Goal: Obtain resource: Obtain resource

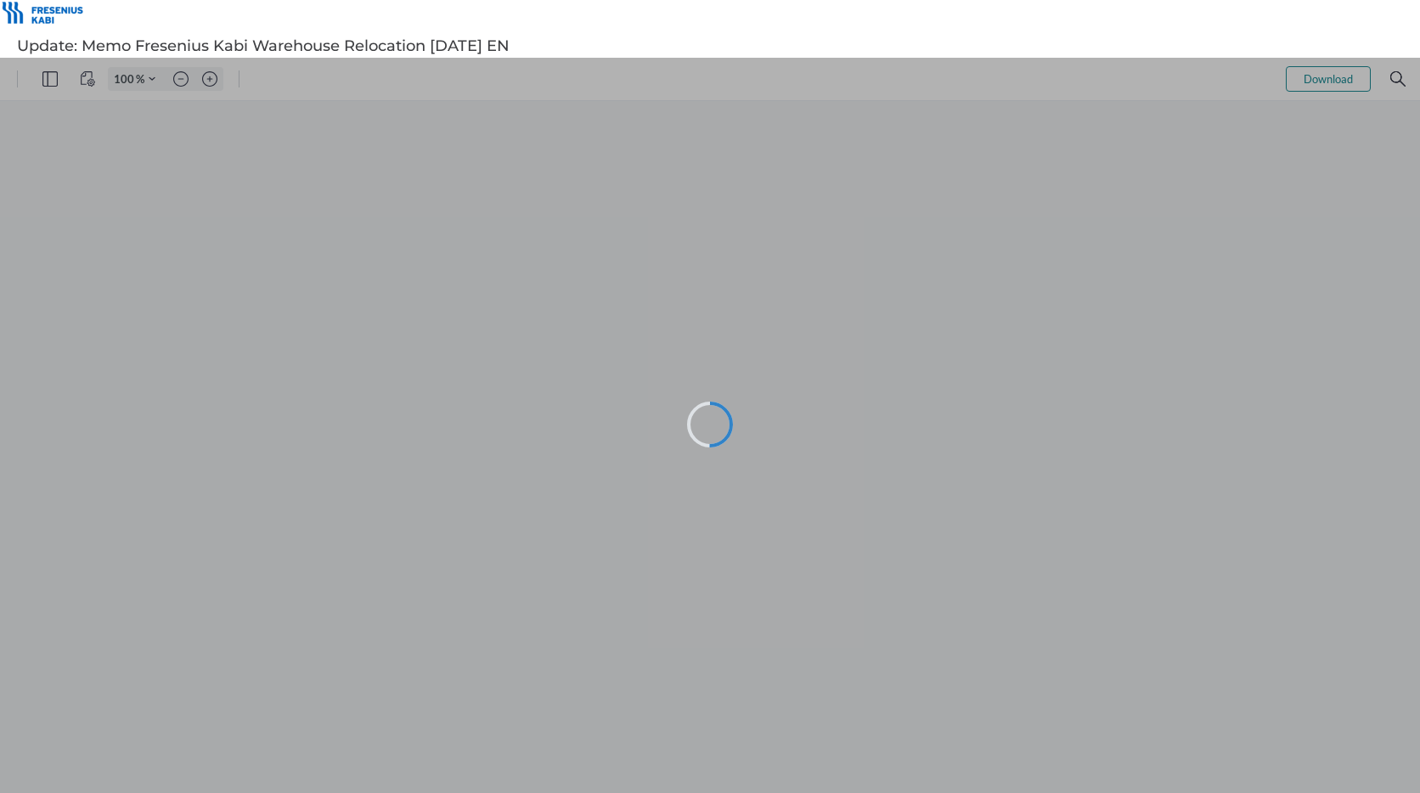
type input "102"
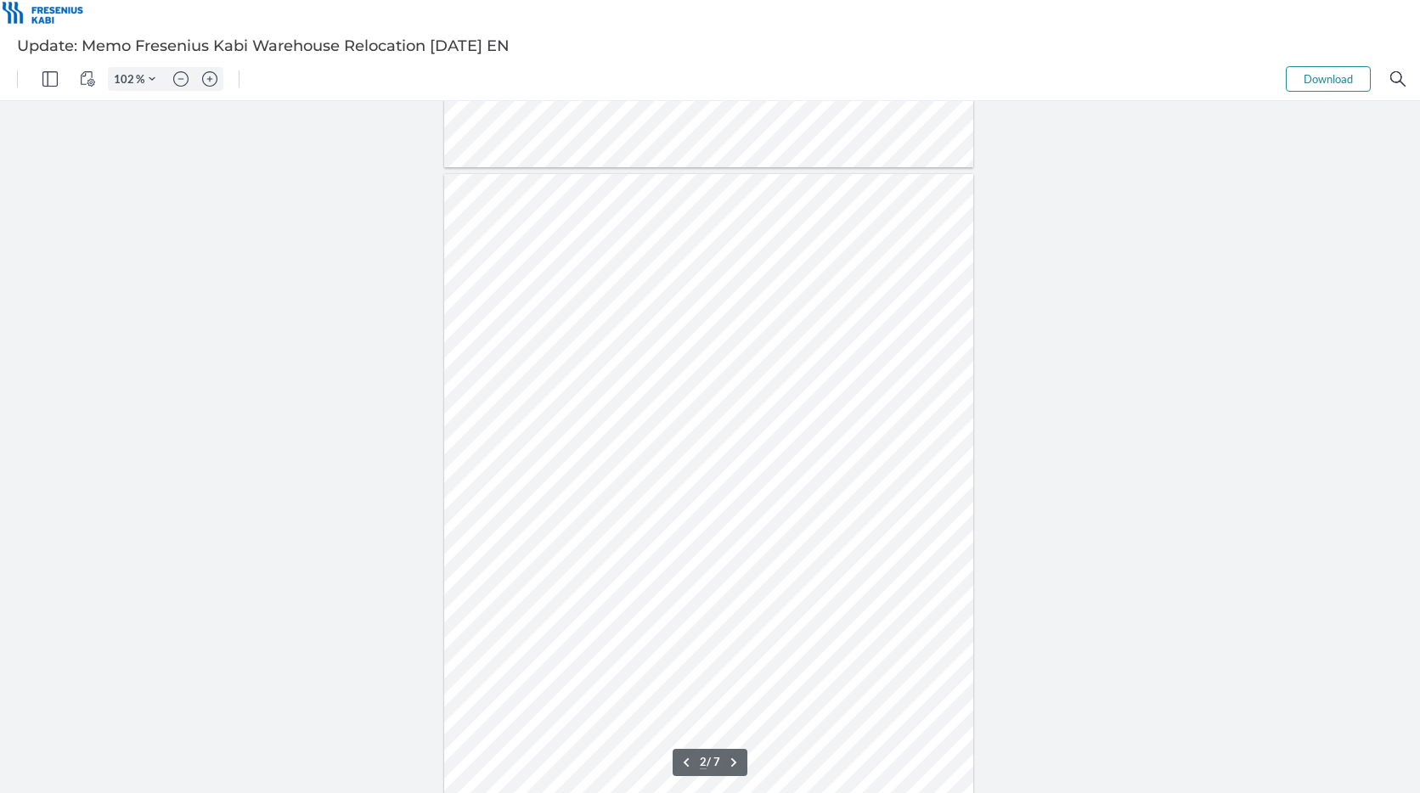
scroll to position [594, 0]
type input "1"
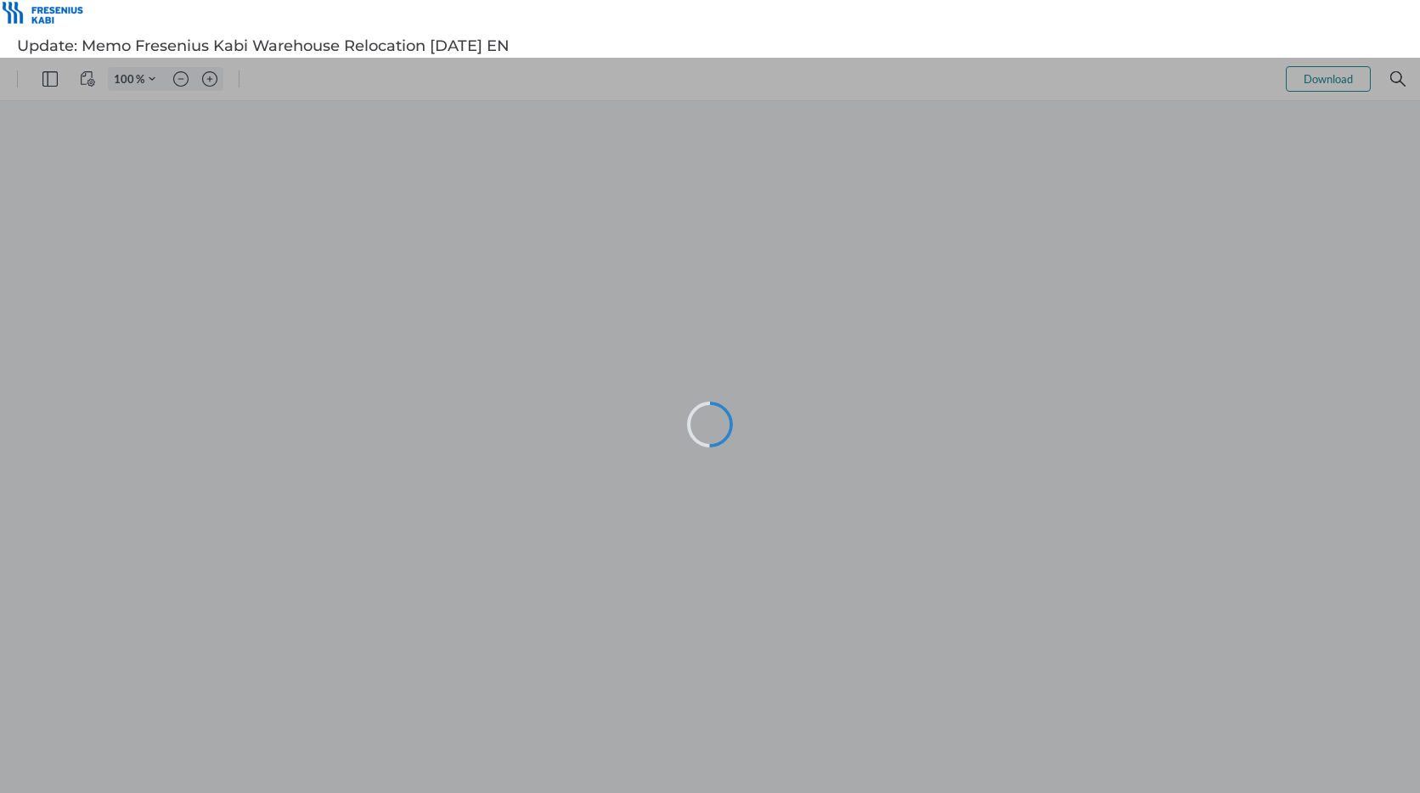
type input "102"
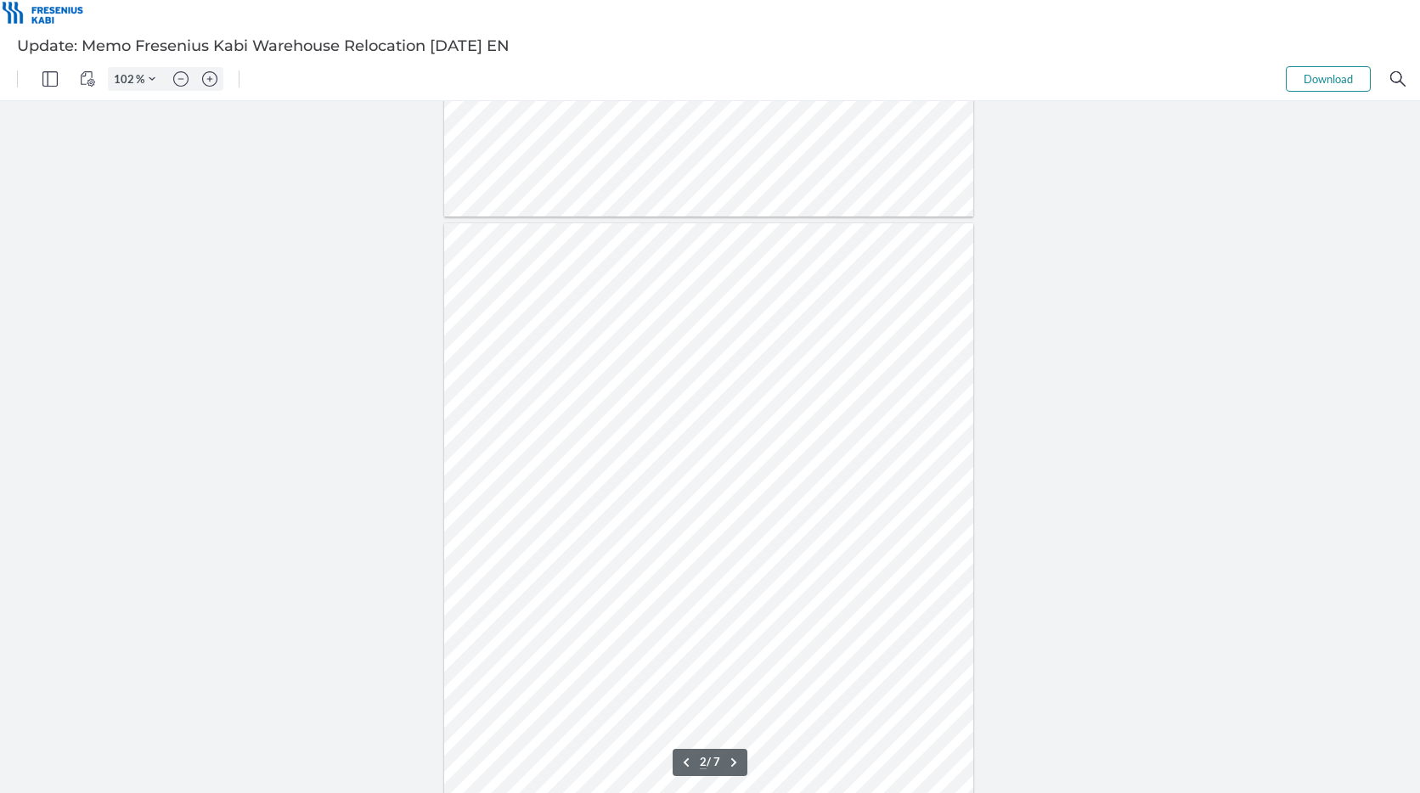
scroll to position [594, 0]
type input "1"
